Goal: Task Accomplishment & Management: Manage account settings

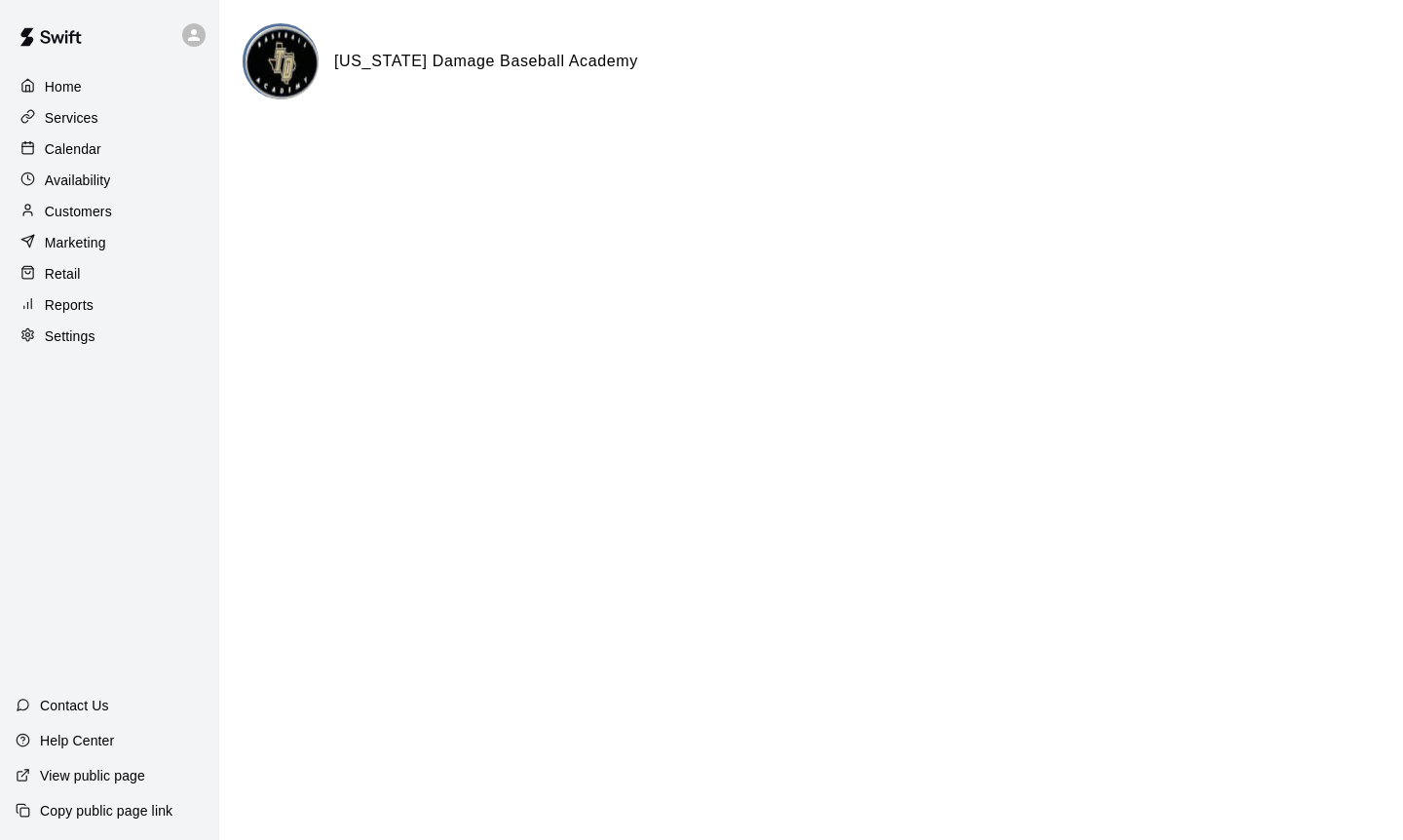
click at [127, 125] on div "Services" at bounding box center [110, 118] width 188 height 29
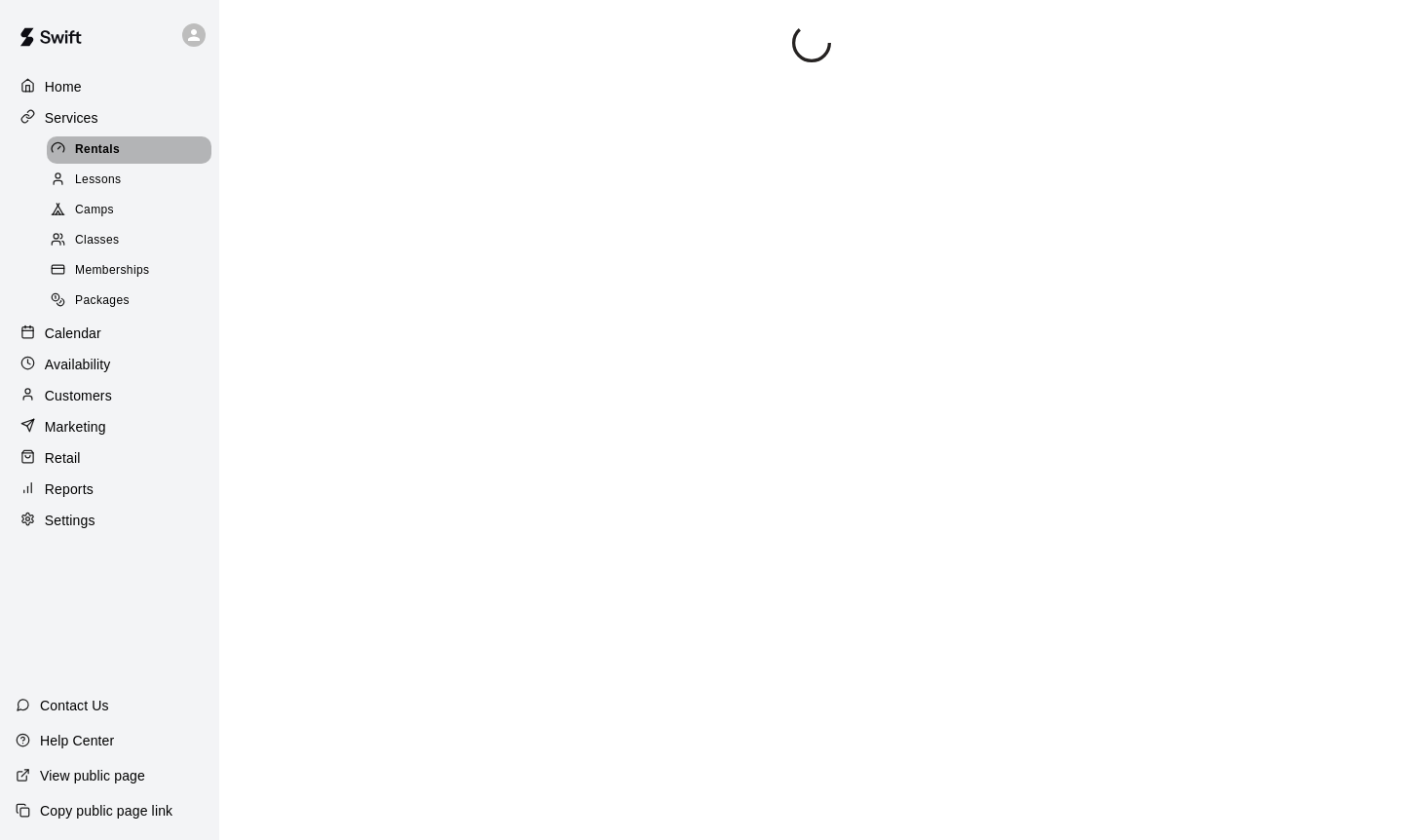
click at [117, 155] on span "Rentals" at bounding box center [98, 150] width 45 height 20
click at [141, 173] on div "Lessons" at bounding box center [129, 180] width 164 height 27
click at [113, 175] on span "Lessons" at bounding box center [101, 180] width 51 height 20
click at [110, 179] on span "Lessons" at bounding box center [101, 180] width 51 height 20
click at [191, 21] on div at bounding box center [199, 35] width 41 height 39
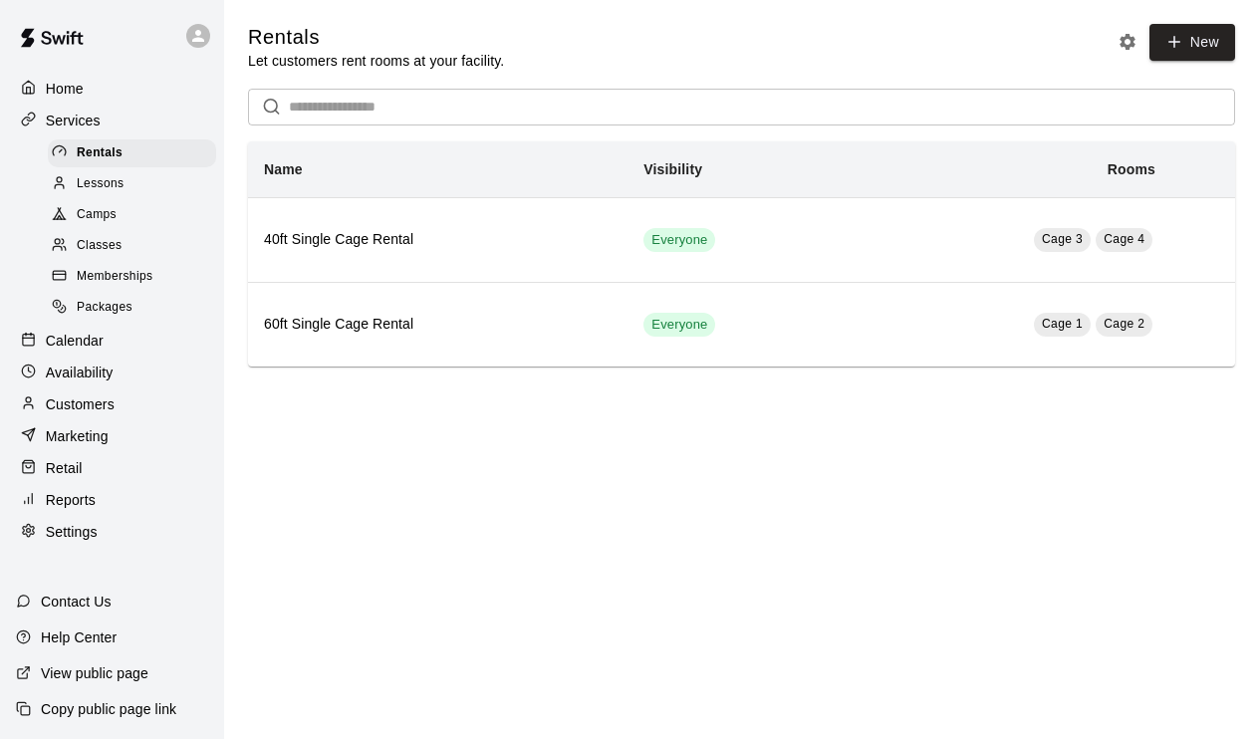
click at [54, 522] on p "Settings" at bounding box center [72, 532] width 52 height 20
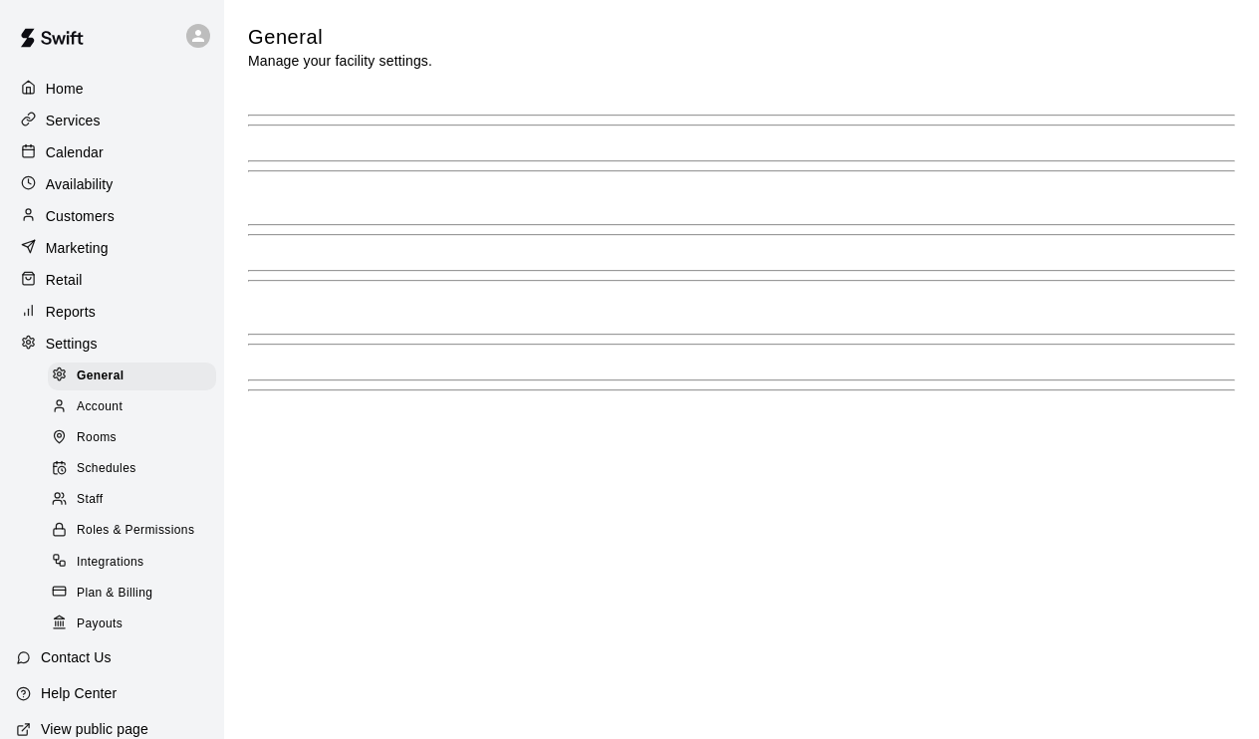
select select "**"
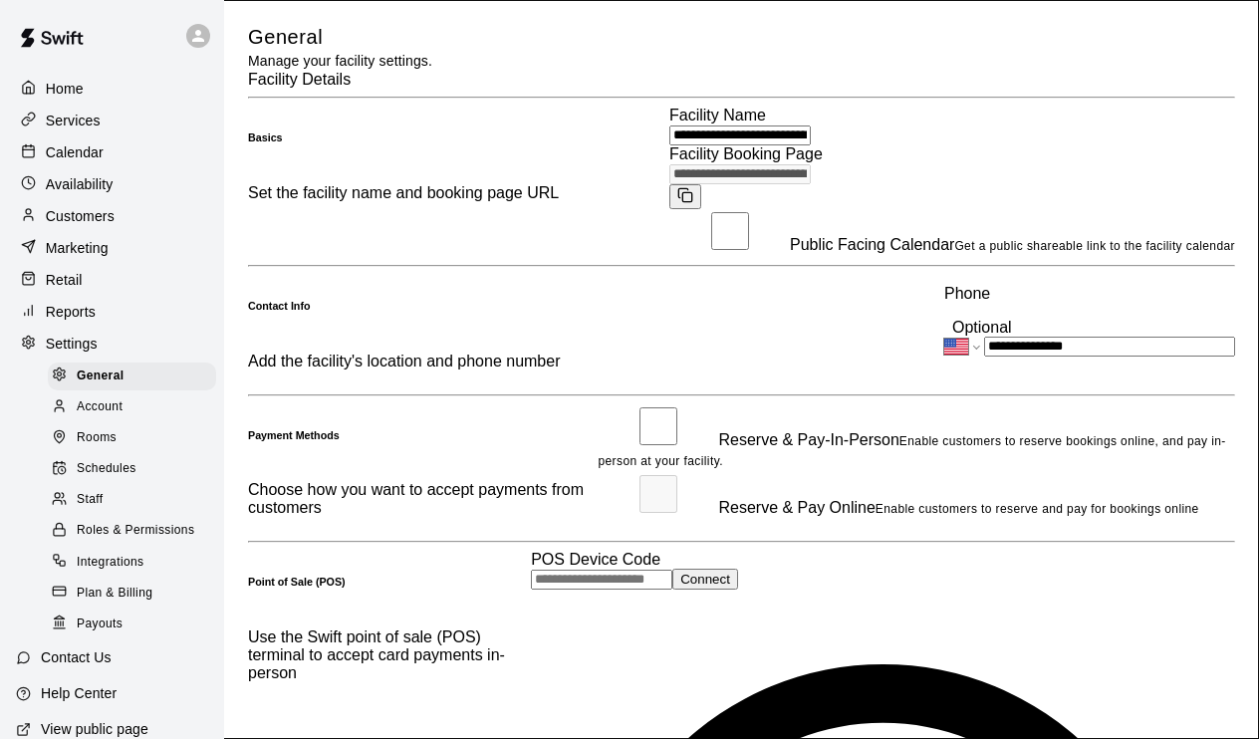
click at [73, 486] on div "Staff" at bounding box center [132, 500] width 168 height 28
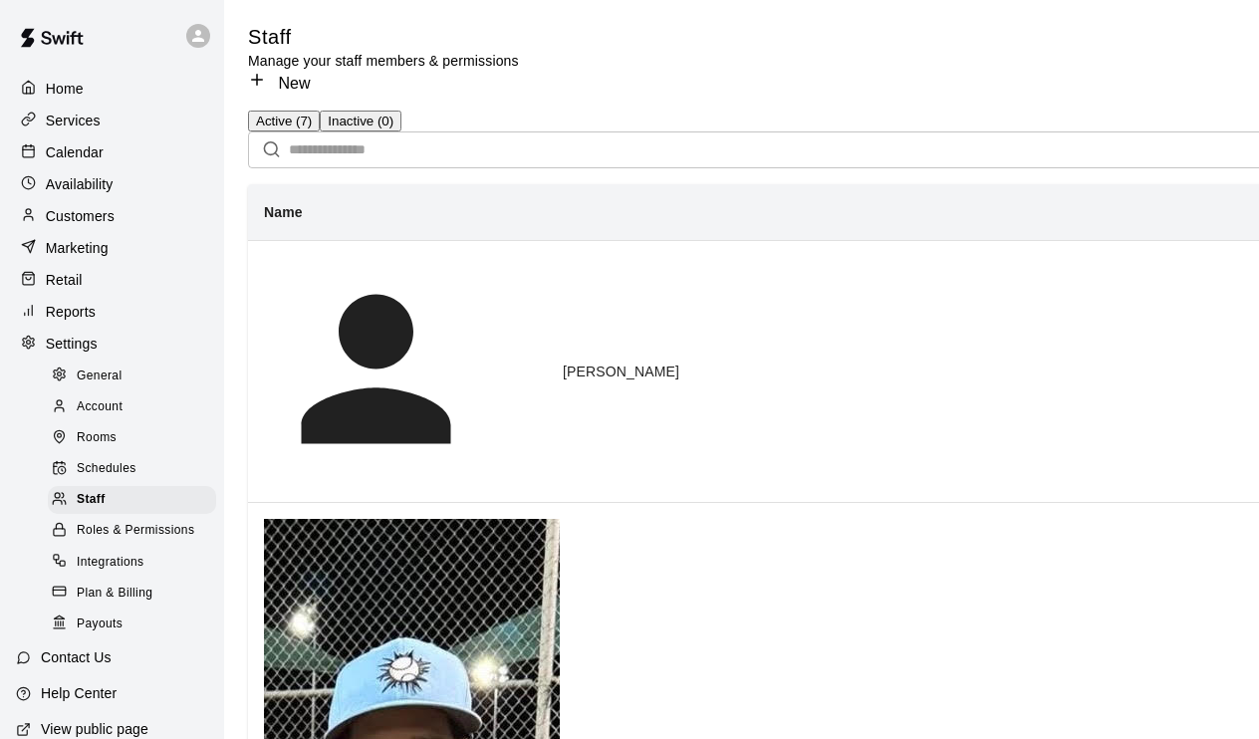
click at [310, 75] on link "New" at bounding box center [279, 83] width 62 height 17
select select "**"
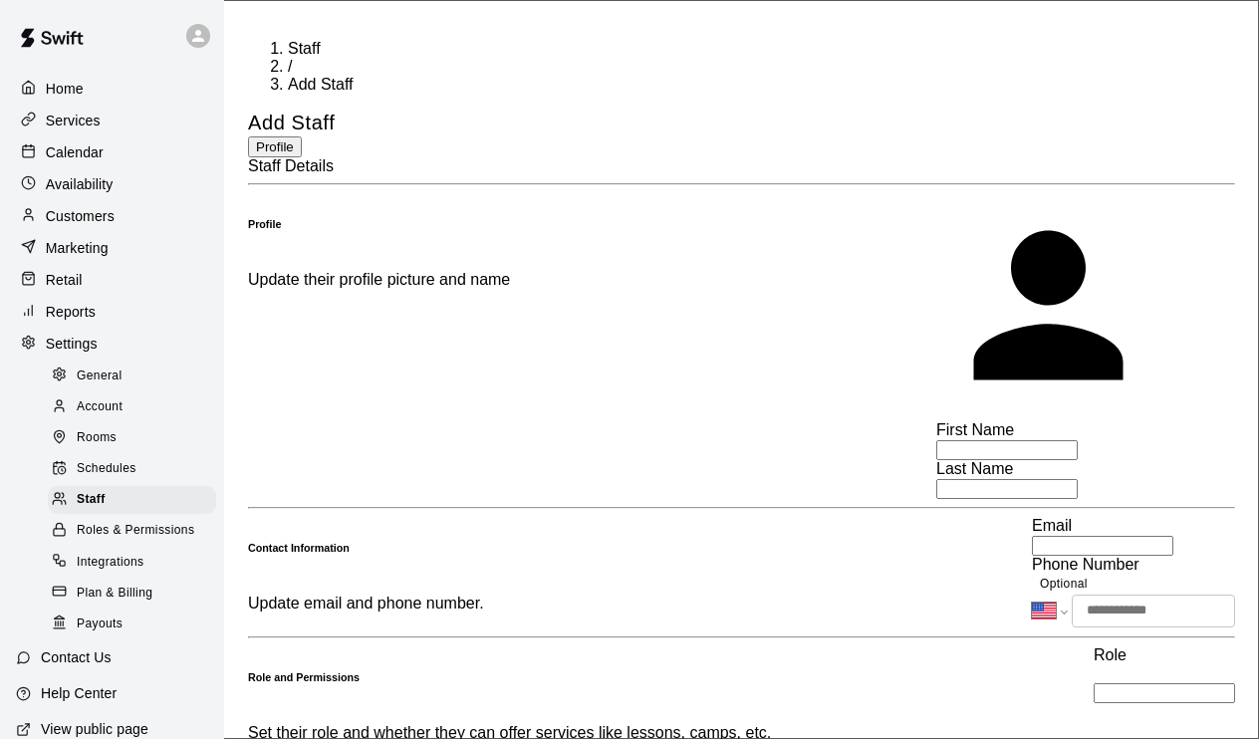
click at [574, 175] on div "Staff Details" at bounding box center [741, 166] width 987 height 18
